Goal: Task Accomplishment & Management: Use online tool/utility

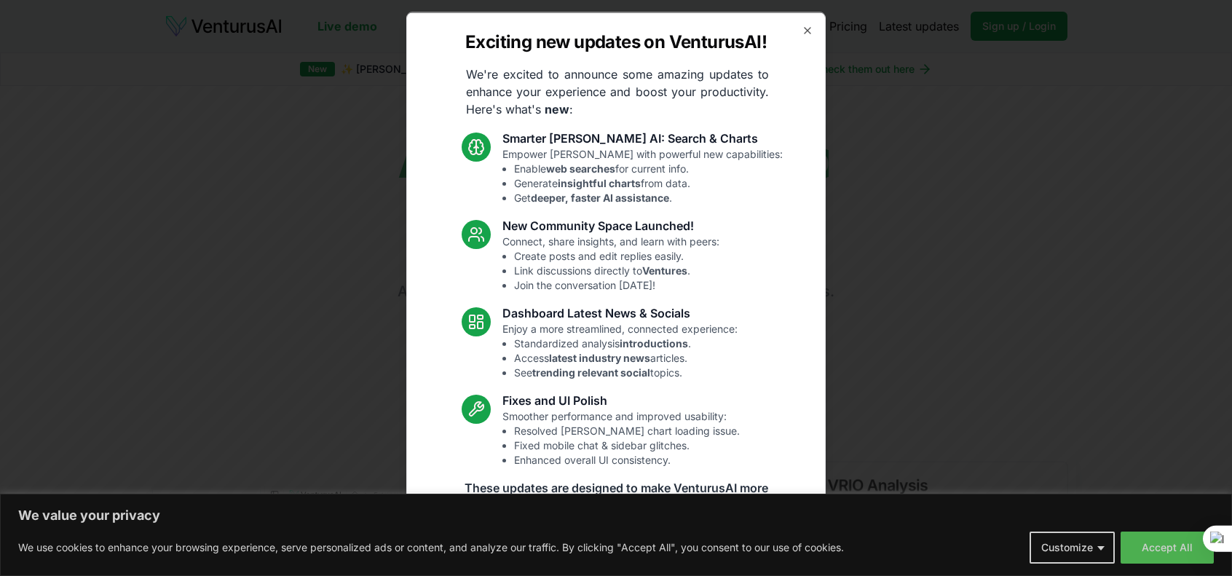
scroll to position [31, 0]
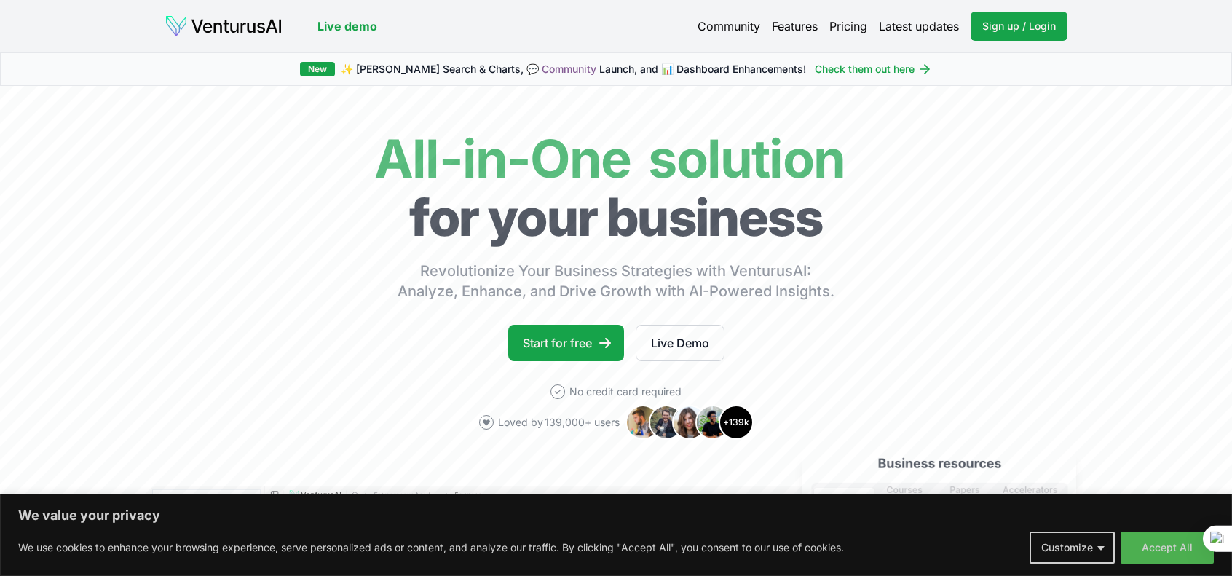
click at [1093, 547] on button "Customize" at bounding box center [1071, 547] width 85 height 32
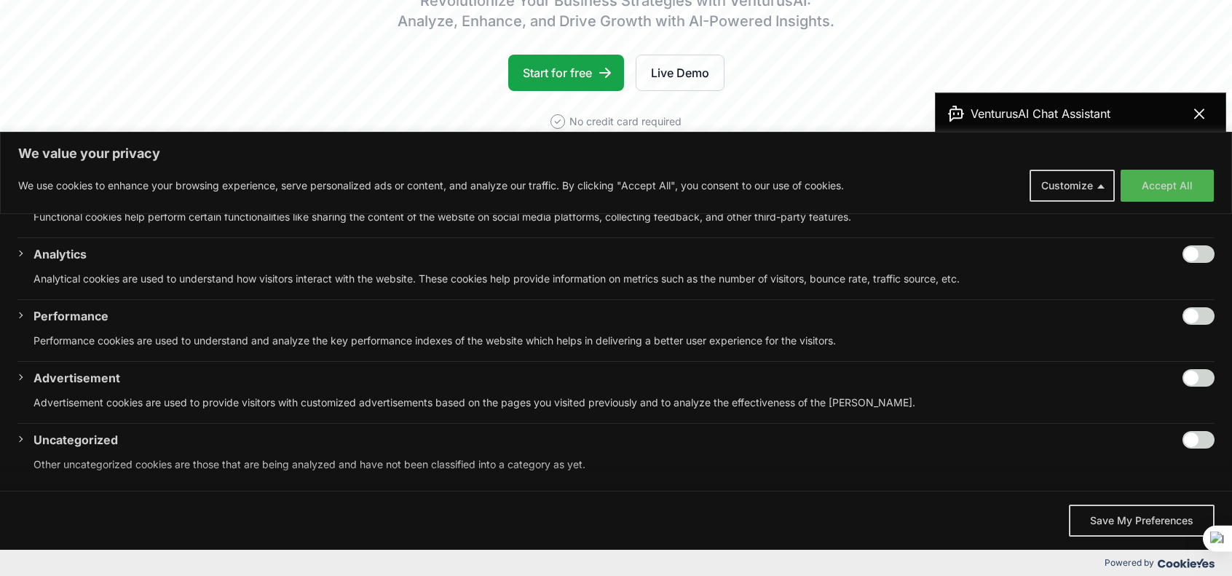
scroll to position [0, 0]
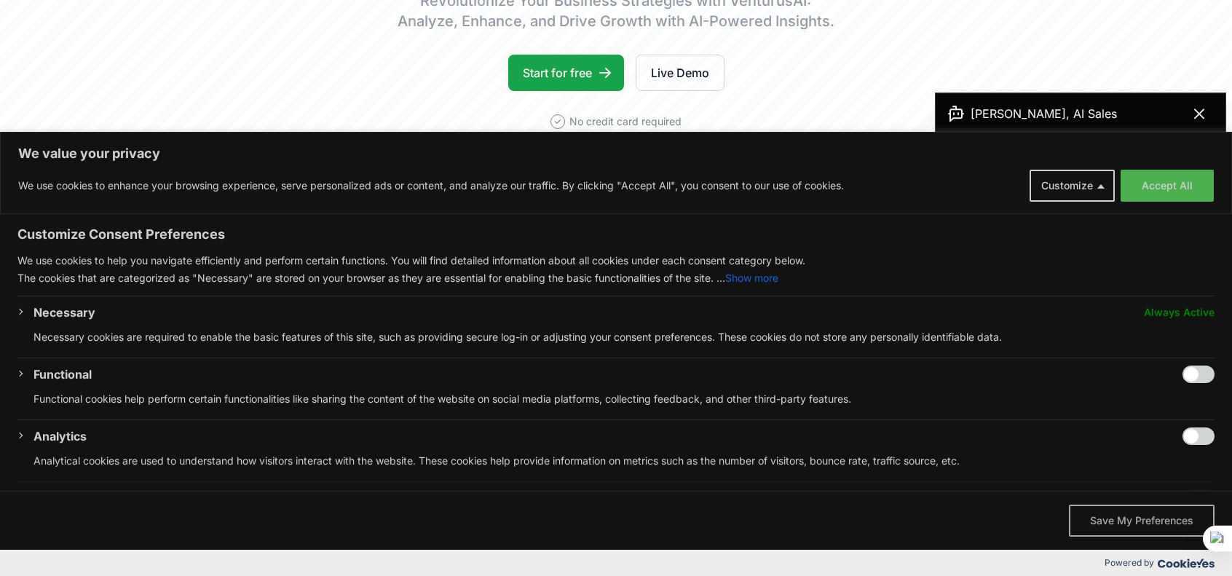
click at [1136, 514] on button "Save My Preferences" at bounding box center [1142, 521] width 146 height 32
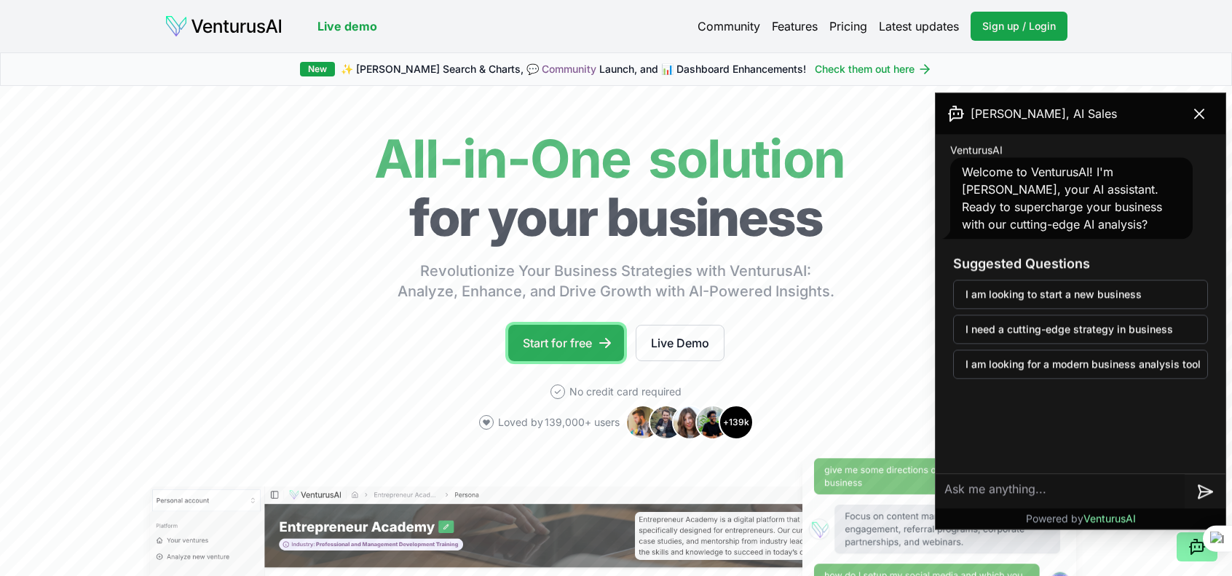
click at [593, 328] on link "Start for free" at bounding box center [566, 343] width 116 height 36
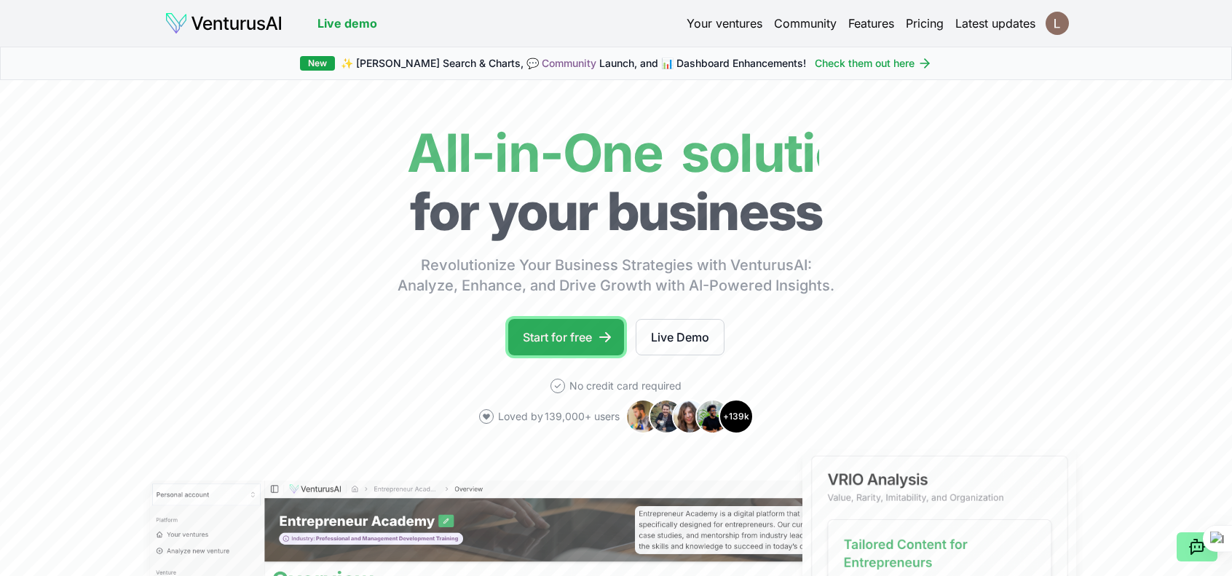
click at [593, 327] on link "Start for free" at bounding box center [566, 337] width 116 height 36
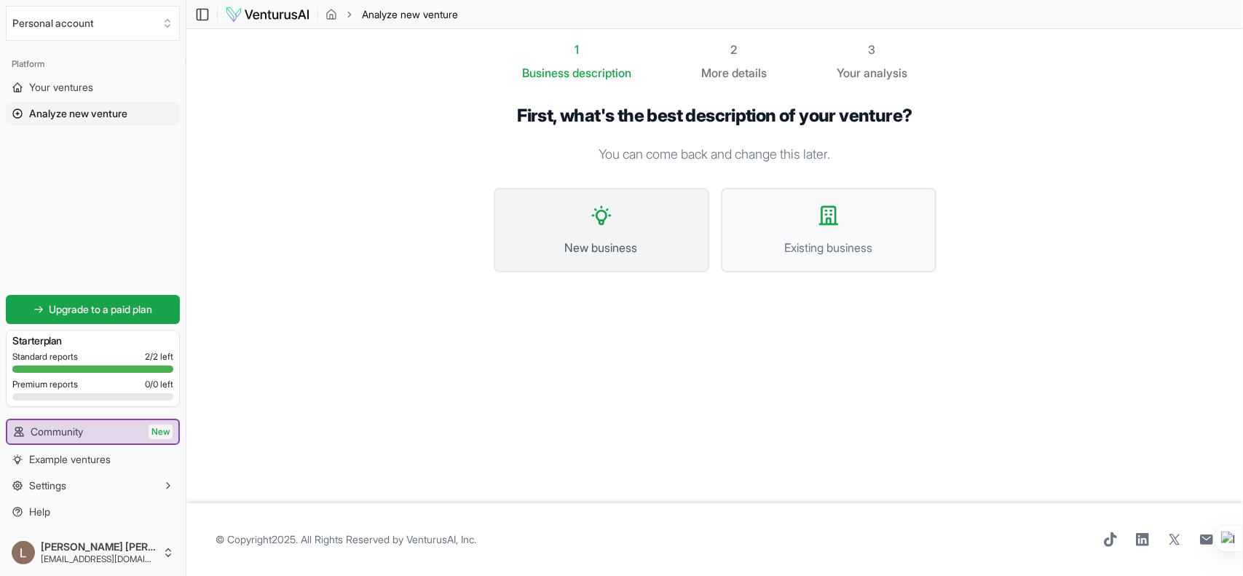
click at [592, 253] on span "New business" at bounding box center [601, 247] width 183 height 17
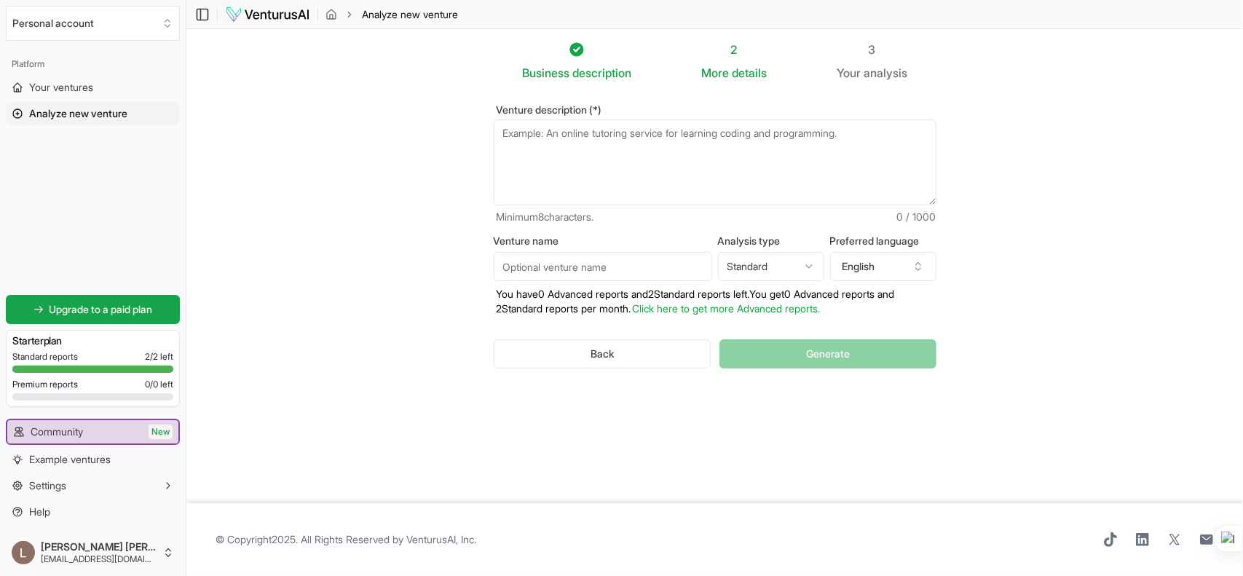
click at [665, 194] on textarea "Venture description (*)" at bounding box center [715, 162] width 443 height 86
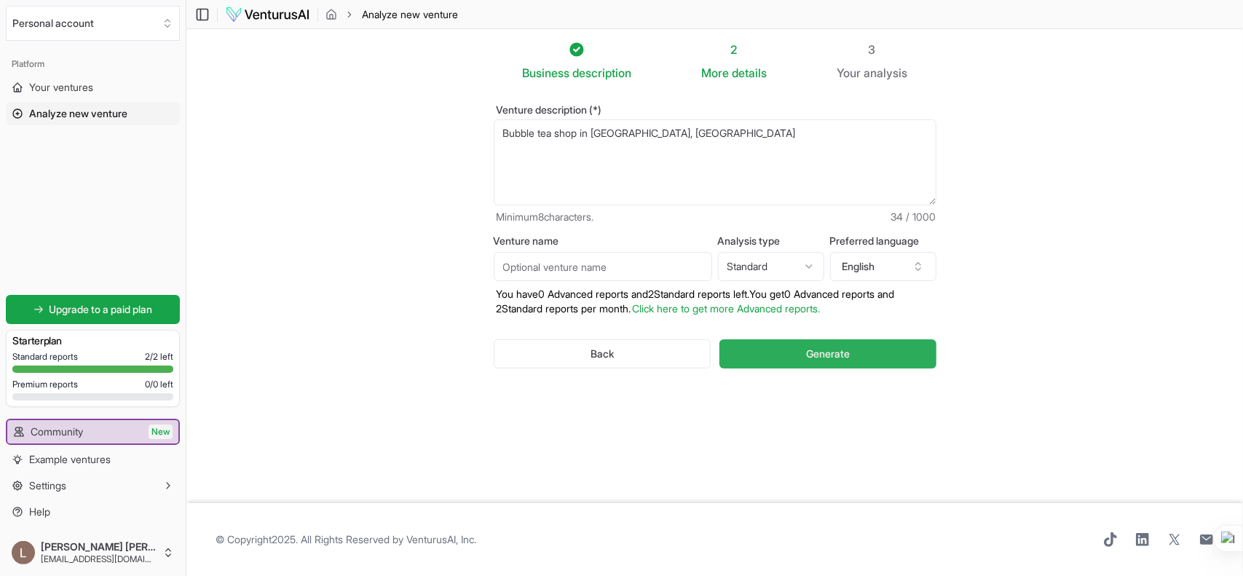
type textarea "Bubble tea shop in [GEOGRAPHIC_DATA], [GEOGRAPHIC_DATA]"
click at [814, 342] on button "Generate" at bounding box center [827, 353] width 216 height 29
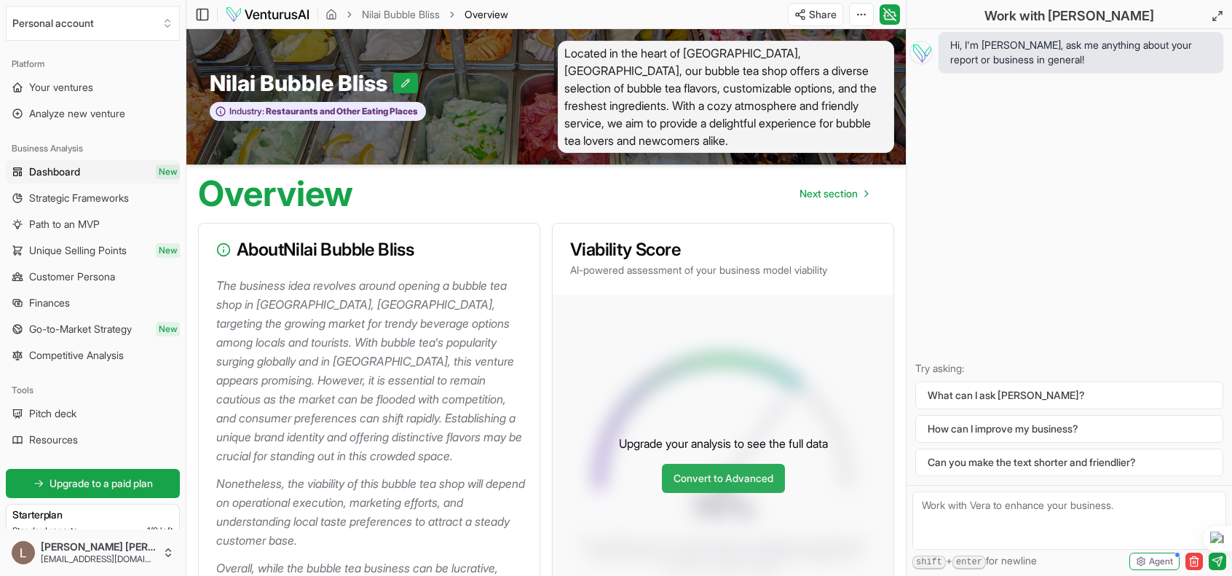
click at [728, 477] on link "Convert to Advanced" at bounding box center [723, 478] width 123 height 29
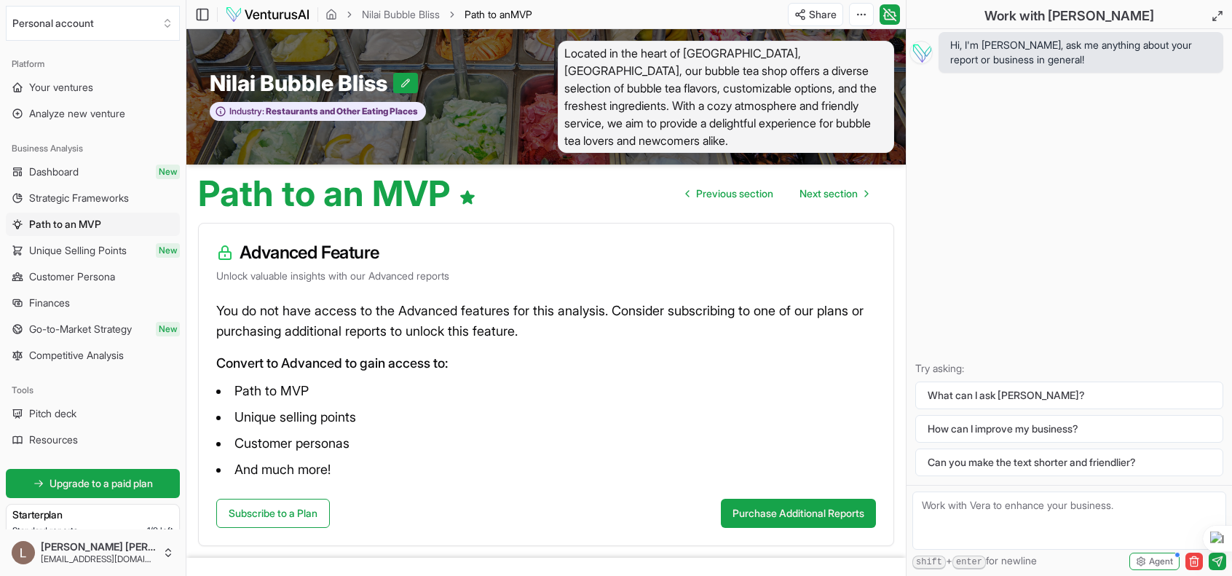
scroll to position [53, 0]
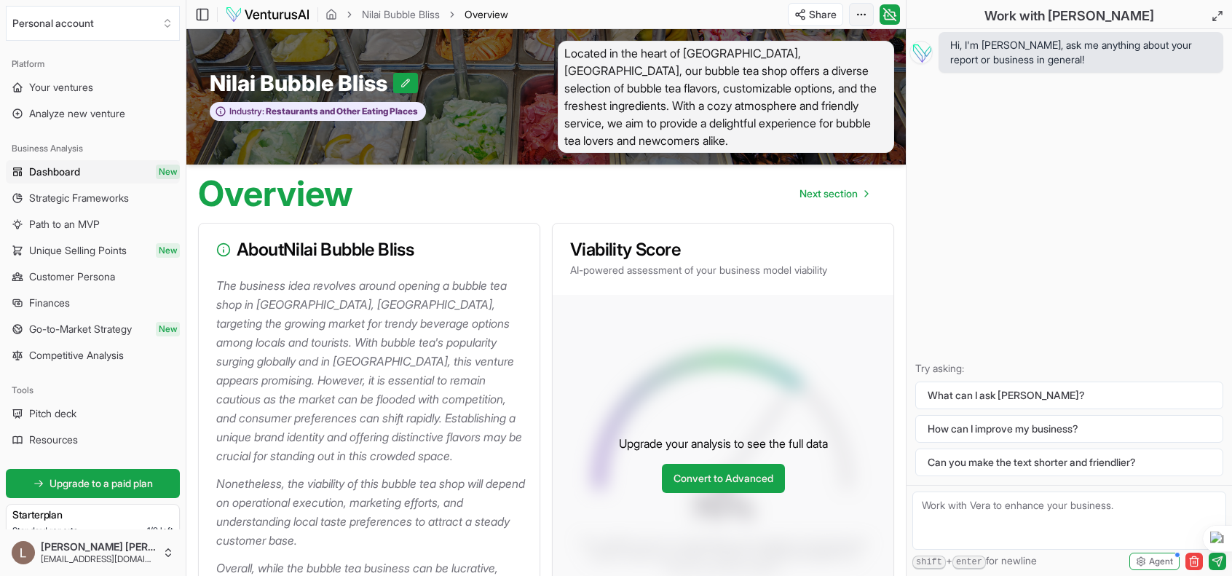
click at [859, 10] on html "We value your privacy We use cookies to enhance your browsing experience, serve…" at bounding box center [616, 288] width 1232 height 576
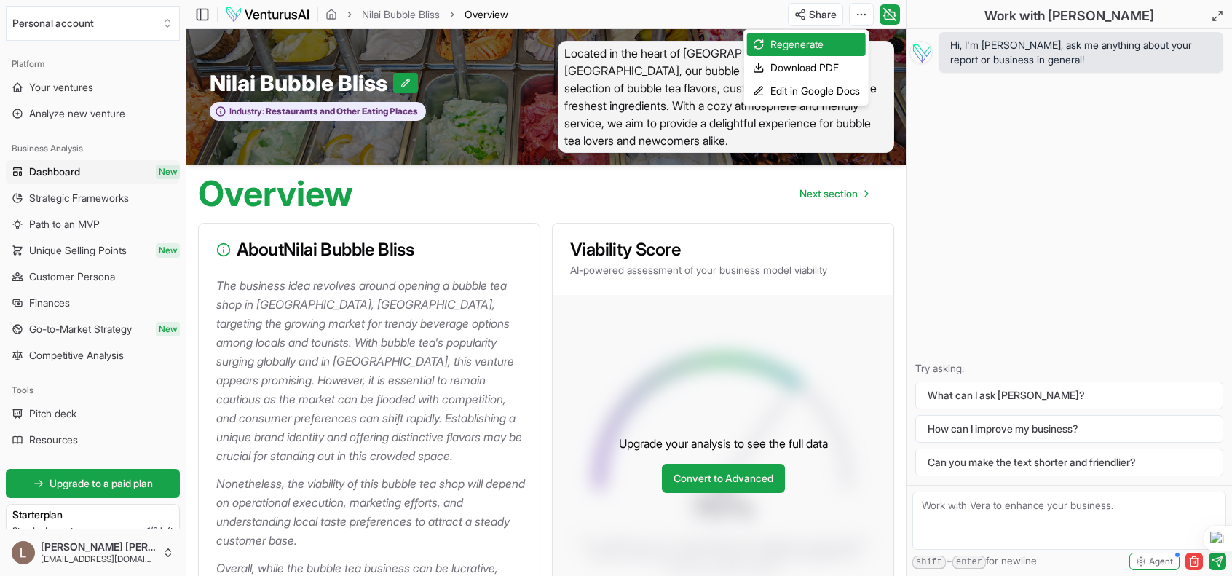
click at [647, 194] on html "We value your privacy We use cookies to enhance your browsing experience, serve…" at bounding box center [616, 288] width 1232 height 576
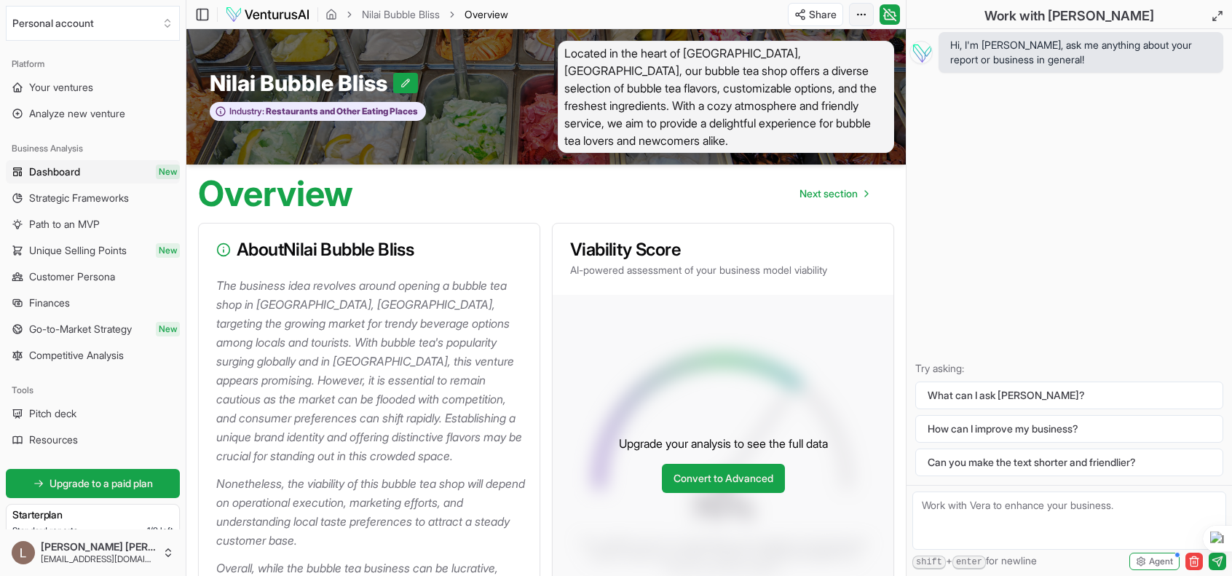
click at [860, 15] on html "We value your privacy We use cookies to enhance your browsing experience, serve…" at bounding box center [616, 288] width 1232 height 576
click at [838, 63] on div "Download PDF" at bounding box center [806, 67] width 119 height 23
